Goal: Information Seeking & Learning: Check status

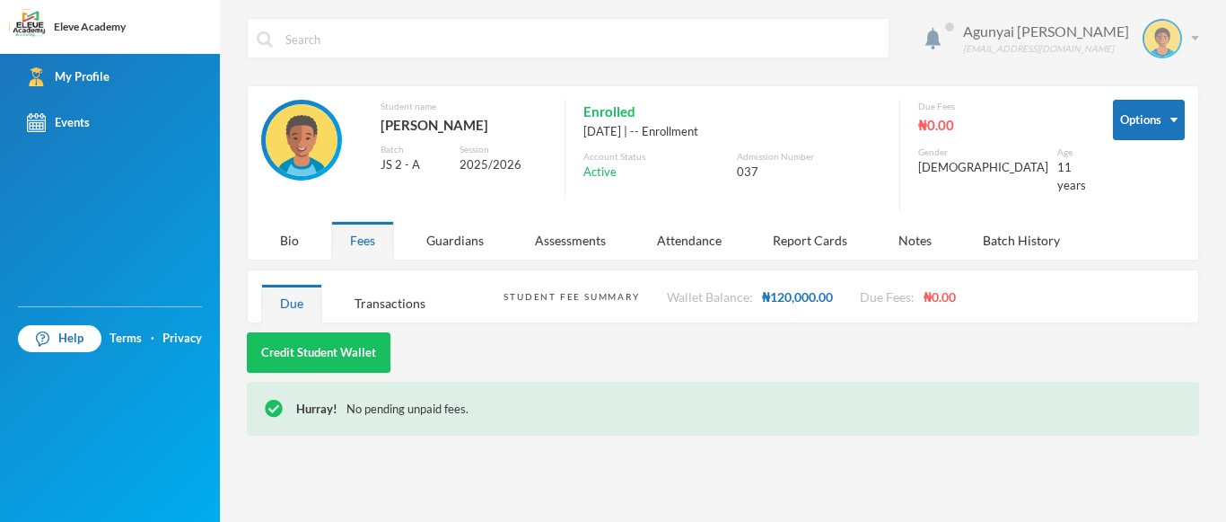
click at [1193, 33] on div "Agunyai [PERSON_NAME] [EMAIL_ADDRESS][DOMAIN_NAME]" at bounding box center [1075, 39] width 250 height 40
click at [786, 408] on div "Hurray! No pending unpaid fees." at bounding box center [723, 409] width 953 height 54
click at [1225, 512] on div "Agunyai [PERSON_NAME] [EMAIL_ADDRESS][DOMAIN_NAME] Options Student name [PERSON…" at bounding box center [723, 261] width 1006 height 522
click at [1201, 247] on div "Agunyai [PERSON_NAME] [EMAIL_ADDRESS][DOMAIN_NAME] Options Student name [PERSON…" at bounding box center [723, 261] width 1006 height 522
click at [1217, 368] on div "Agunyai [PERSON_NAME] [EMAIL_ADDRESS][DOMAIN_NAME] Options Student name [PERSON…" at bounding box center [723, 261] width 1006 height 522
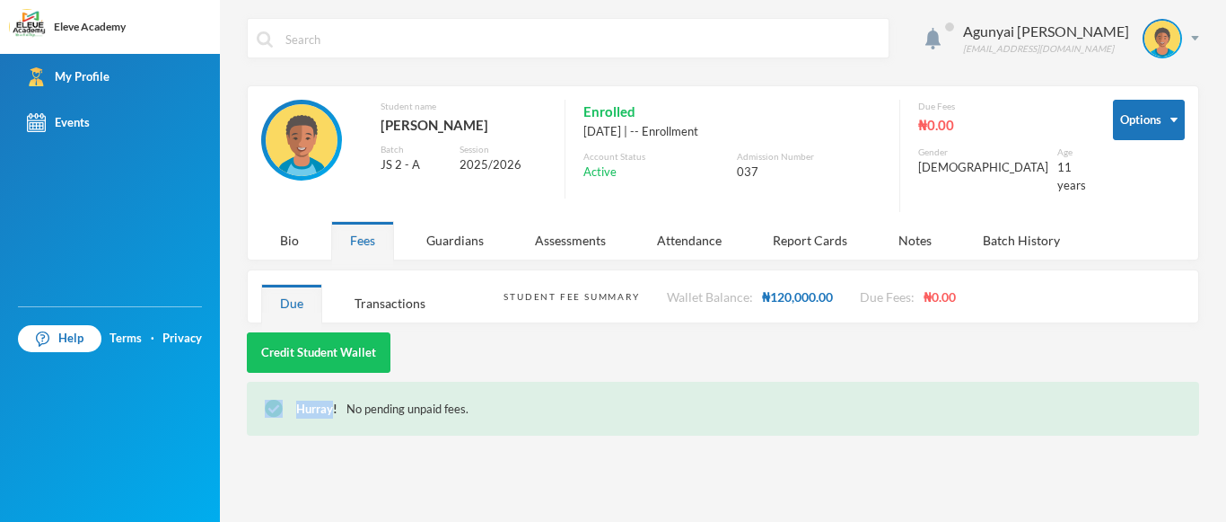
click at [1217, 368] on div "Agunyai [PERSON_NAME] [EMAIL_ADDRESS][DOMAIN_NAME] Options Student name [PERSON…" at bounding box center [723, 261] width 1006 height 522
click at [294, 285] on div "Due" at bounding box center [291, 303] width 61 height 39
click at [457, 227] on div "Guardians" at bounding box center [455, 240] width 95 height 39
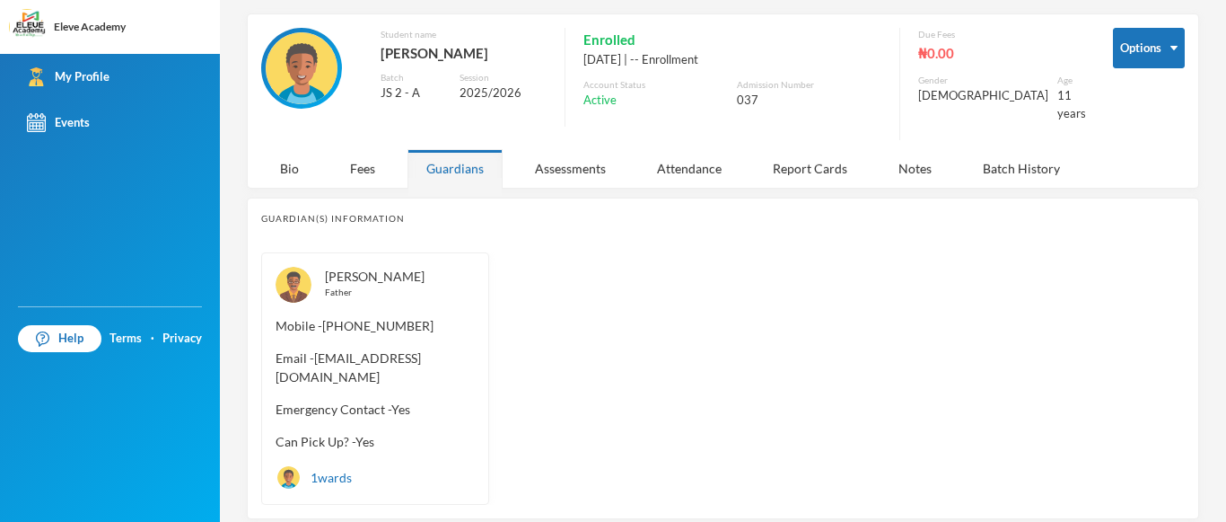
scroll to position [98, 0]
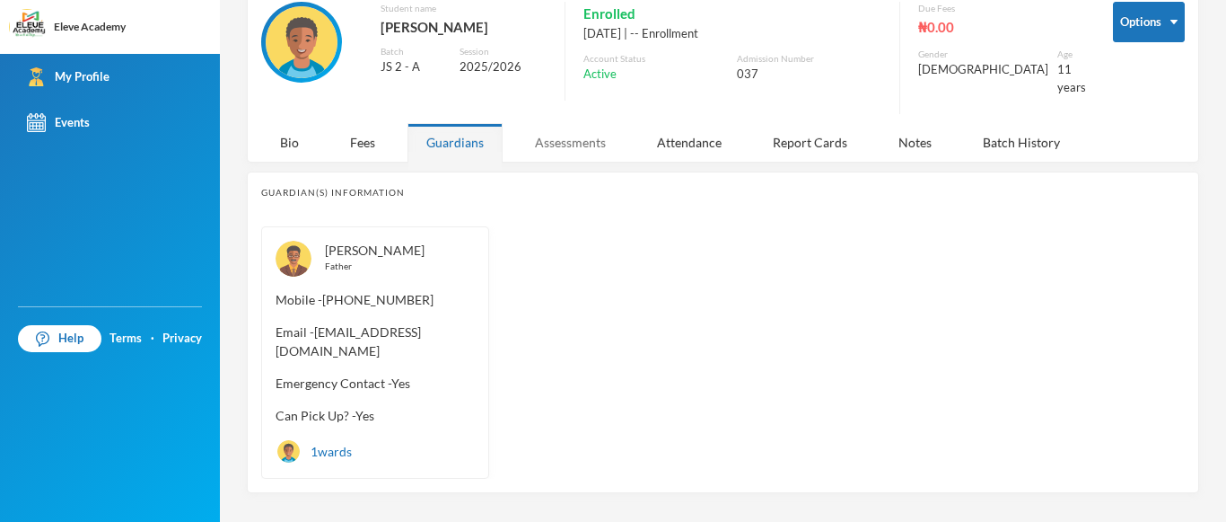
click at [576, 123] on div "Assessments" at bounding box center [570, 142] width 109 height 39
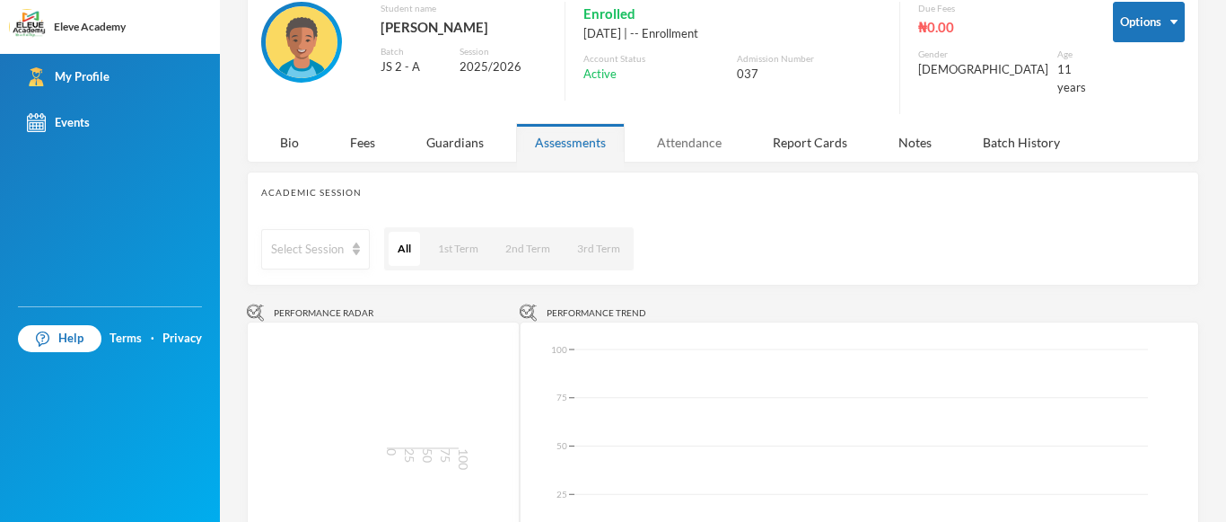
click at [667, 131] on div "Attendance" at bounding box center [689, 142] width 102 height 39
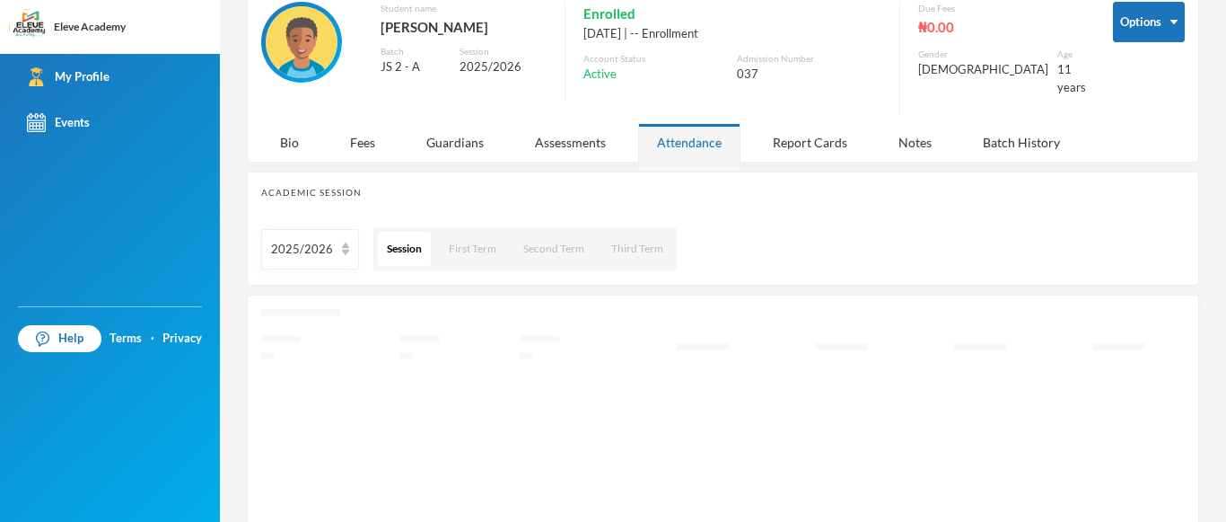
scroll to position [66, 0]
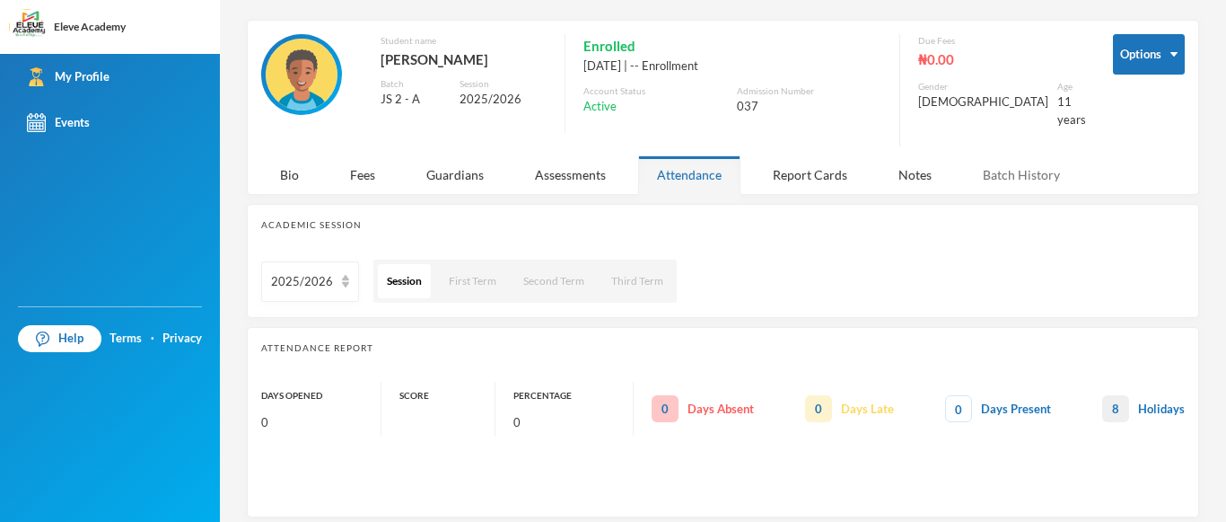
click at [1046, 160] on div "Batch History" at bounding box center [1021, 174] width 115 height 39
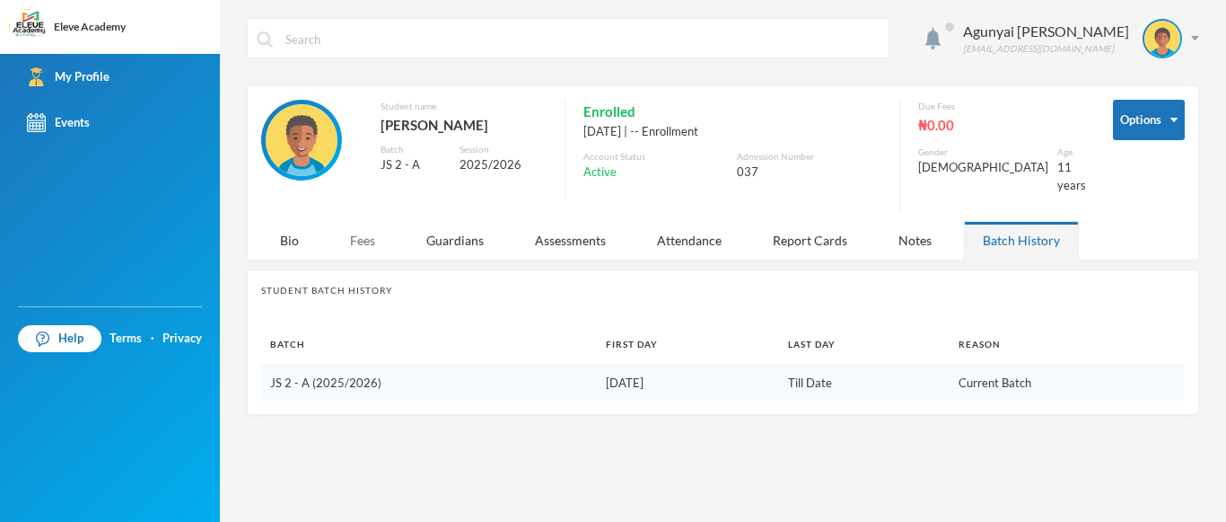
click at [366, 224] on div "Fees" at bounding box center [362, 240] width 63 height 39
